Goal: Information Seeking & Learning: Check status

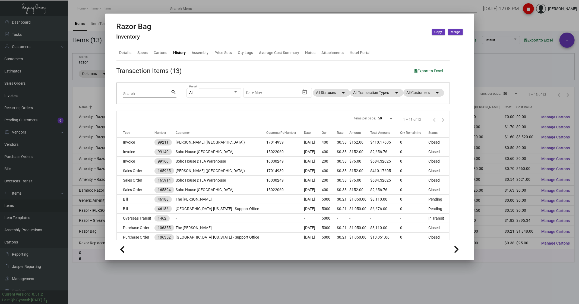
scroll to position [34, 0]
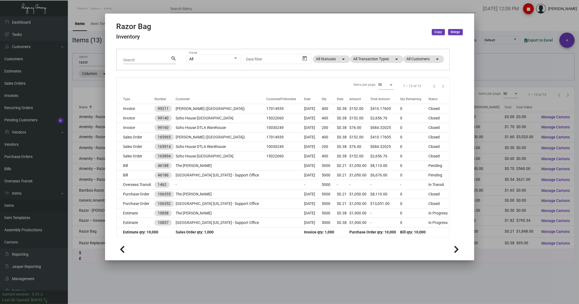
click at [128, 6] on div at bounding box center [289, 152] width 579 height 304
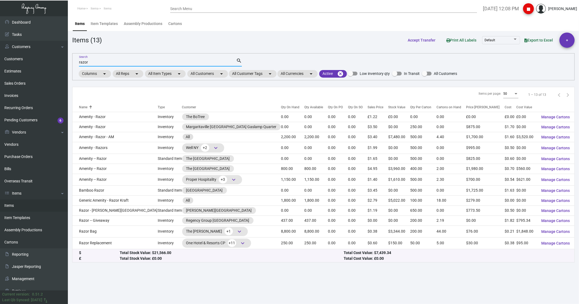
click at [96, 61] on input "razor" at bounding box center [157, 62] width 157 height 4
drag, startPoint x: 90, startPoint y: 63, endPoint x: 54, endPoint y: 64, distance: 35.6
click at [55, 64] on div "Dashboard Dashboard Tasks Customers Customers Estimates Sales Orders Invoices R…" at bounding box center [289, 160] width 579 height 288
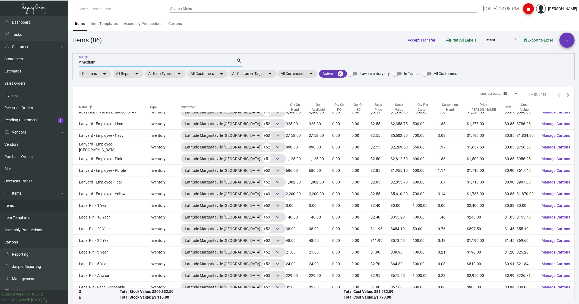
scroll to position [362, 0]
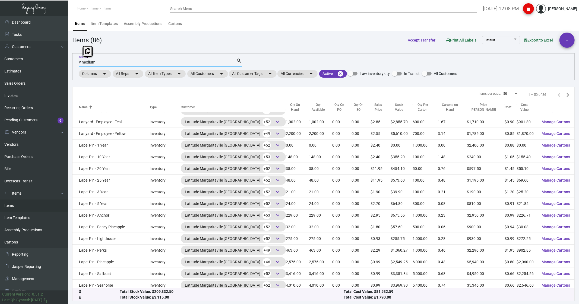
drag, startPoint x: 101, startPoint y: 63, endPoint x: 66, endPoint y: 64, distance: 35.6
click at [66, 64] on div "Dashboard Dashboard Tasks Customers Customers Estimates Sales Orders Invoices R…" at bounding box center [289, 160] width 579 height 288
type input "[PERSON_NAME] key"
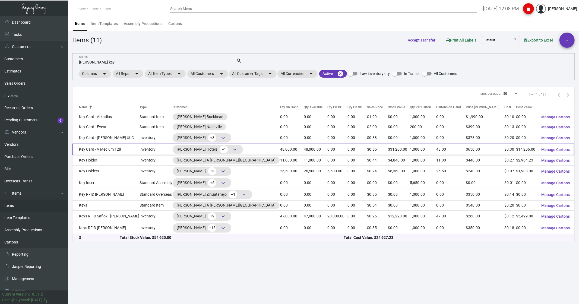
click at [100, 147] on td "Key Card - V Medium 128" at bounding box center [105, 150] width 67 height 12
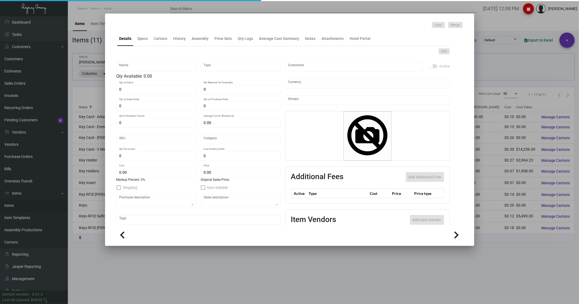
type input "Key Card - V Medium 128"
type input "Inventory"
type input "48,000"
type input "$ 0.30393"
type input "3126"
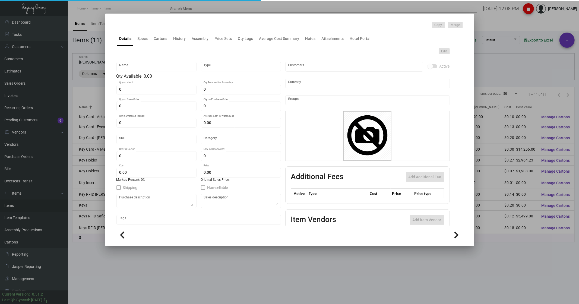
type input "Standard"
type input "1,000"
type input "7,500"
type input "$ 0.297"
type input "$ 0.65"
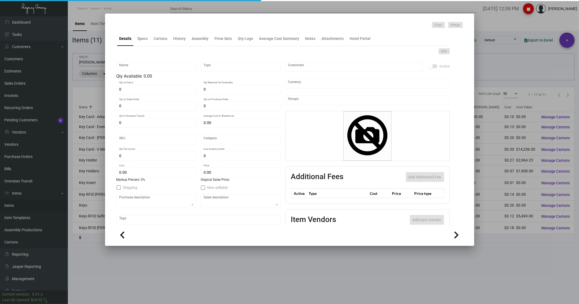
type textarea "[PERSON_NAME] Keys RFID Safelok, Size 2-1/8x3-3/8 #30 mill black core dull lami…"
checkbox input "true"
type input "United States Dollar $"
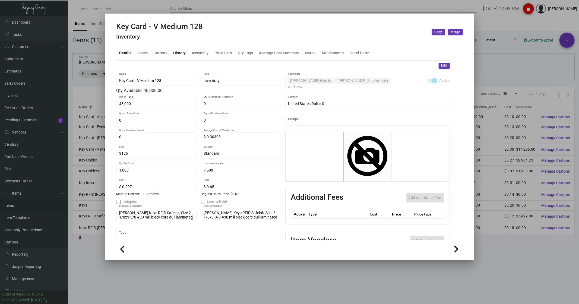
click at [183, 52] on div "History" at bounding box center [179, 53] width 12 height 6
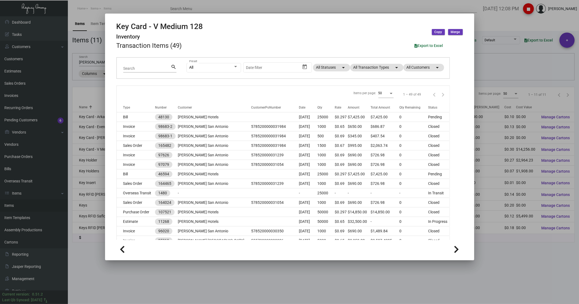
scroll to position [60, 0]
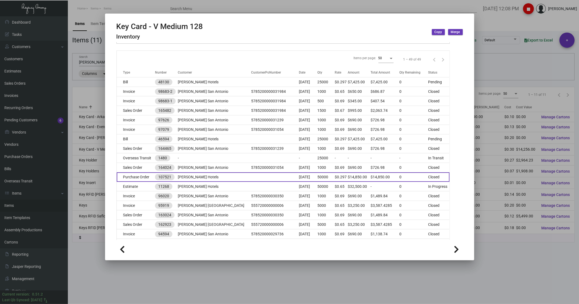
click at [137, 177] on td "Purchase Order" at bounding box center [136, 176] width 38 height 9
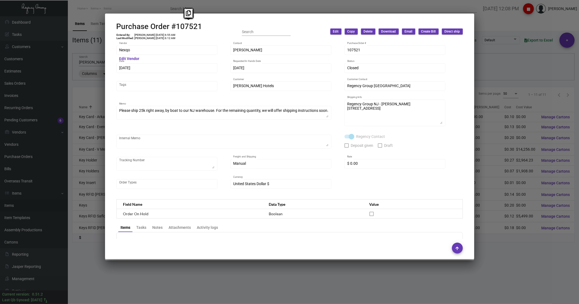
drag, startPoint x: 208, startPoint y: 24, endPoint x: 177, endPoint y: 27, distance: 31.4
click at [177, 27] on div "Purchase Order #107521 Entered By: [PERSON_NAME] [DATE] 6:55 AM Last Modified: …" at bounding box center [289, 31] width 346 height 19
copy h2 "107521"
click at [93, 86] on div at bounding box center [289, 152] width 579 height 304
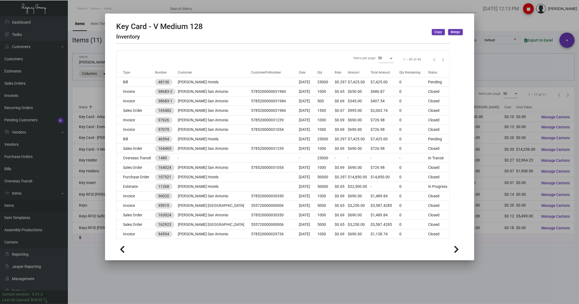
click at [90, 58] on div at bounding box center [289, 152] width 579 height 304
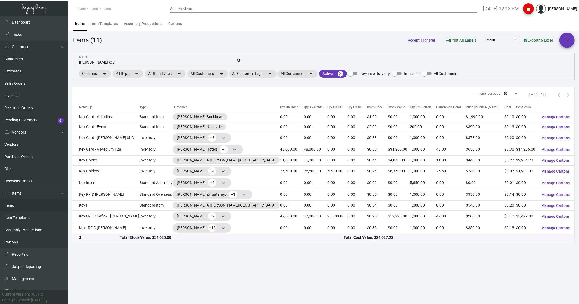
click at [108, 60] on div "[PERSON_NAME] key Search" at bounding box center [157, 62] width 157 height 8
click at [101, 62] on input "[PERSON_NAME] key" at bounding box center [157, 62] width 157 height 4
click at [104, 64] on input "[PERSON_NAME] key" at bounding box center [157, 62] width 157 height 4
click at [102, 62] on input "[PERSON_NAME] key" at bounding box center [157, 62] width 157 height 4
drag, startPoint x: 104, startPoint y: 62, endPoint x: 64, endPoint y: 65, distance: 40.0
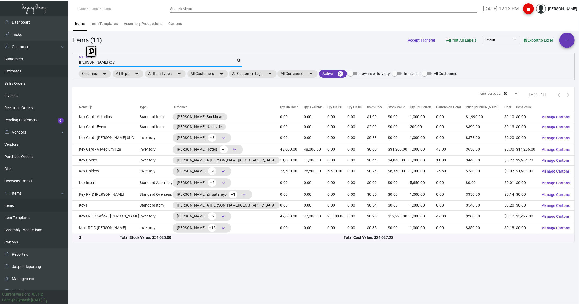
click at [64, 65] on div "Dashboard Dashboard Tasks Customers Customers Estimates Sales Orders Invoices R…" at bounding box center [289, 160] width 579 height 288
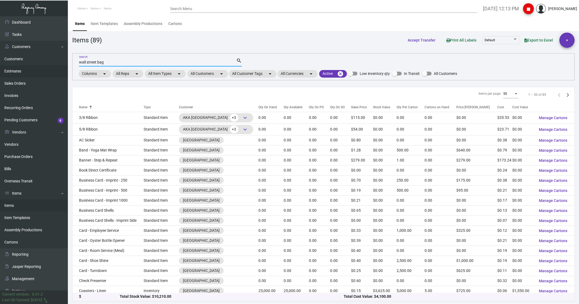
type input "wall street bag"
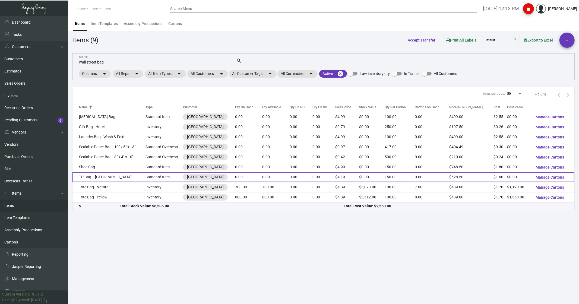
click at [84, 176] on td "TP Bag -- [GEOGRAPHIC_DATA]" at bounding box center [108, 177] width 73 height 10
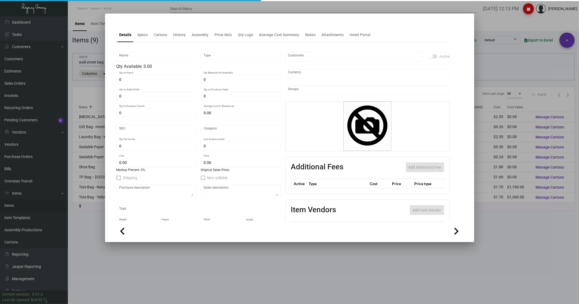
type input "TP Bag -- [GEOGRAPHIC_DATA]"
type input "Standard Item"
type input "$ 0.00"
type input "Overseas"
type input "150"
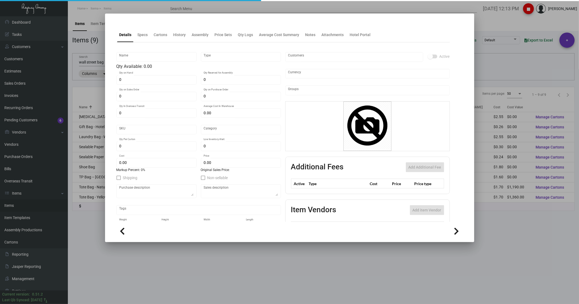
type input "100"
type input "$ 1.60"
type input "$ 4.19"
checkbox input "true"
type input "United States Dollar $"
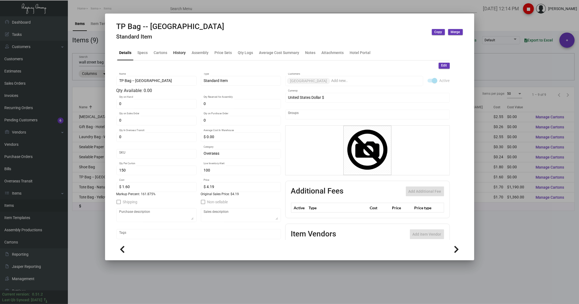
click at [177, 53] on div "History" at bounding box center [179, 53] width 12 height 6
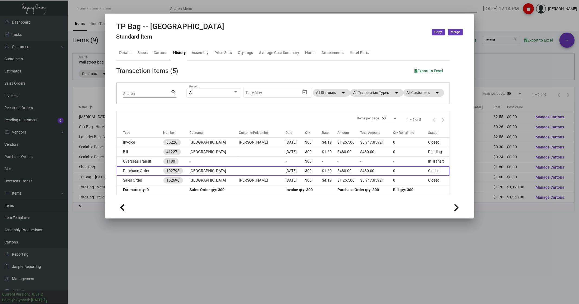
click at [123, 170] on td "Purchase Order" at bounding box center [140, 170] width 47 height 9
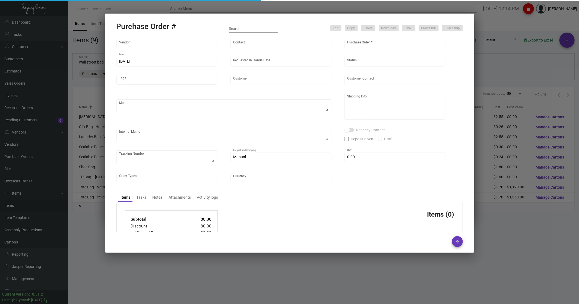
type input "Hangzhou [PERSON_NAME] Leisure Product Co. LTD"
type input "[PERSON_NAME]"
type input "102795"
type input "[DATE]"
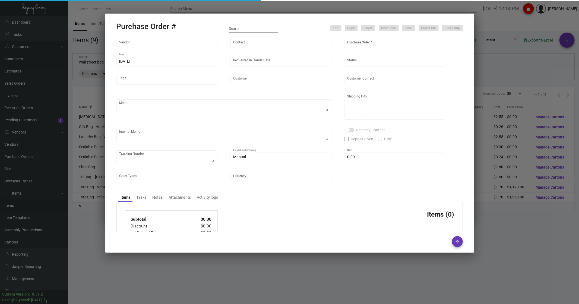
type input "[GEOGRAPHIC_DATA]"
type textarea "Boat to NJ warehouse"
type textarea "Regency Group NJ - [PERSON_NAME] [STREET_ADDRESS]"
type textarea "*Warehouse* - The vendor is remaking the whole order to replace the previous in…"
checkbox input "true"
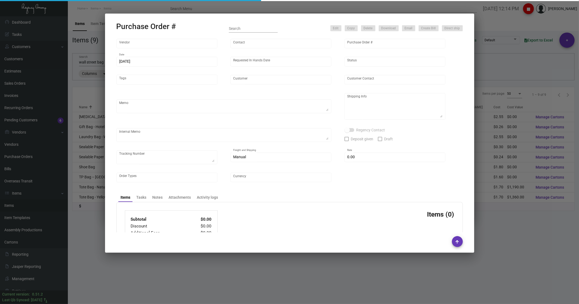
type input "$ 0.00"
type input "United States Dollar $"
